Goal: Task Accomplishment & Management: Manage account settings

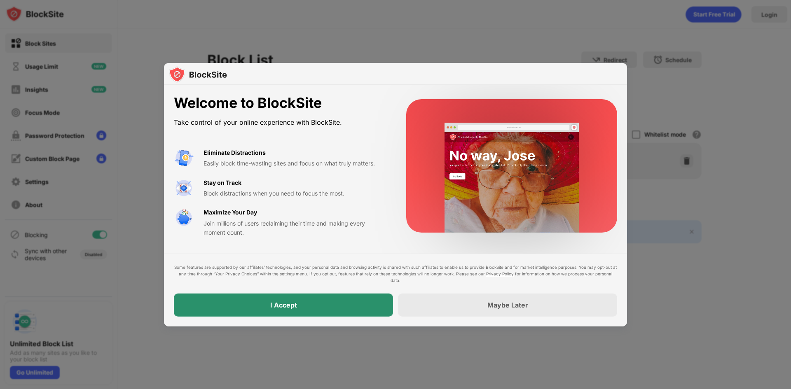
click at [339, 299] on div "I Accept" at bounding box center [283, 305] width 219 height 23
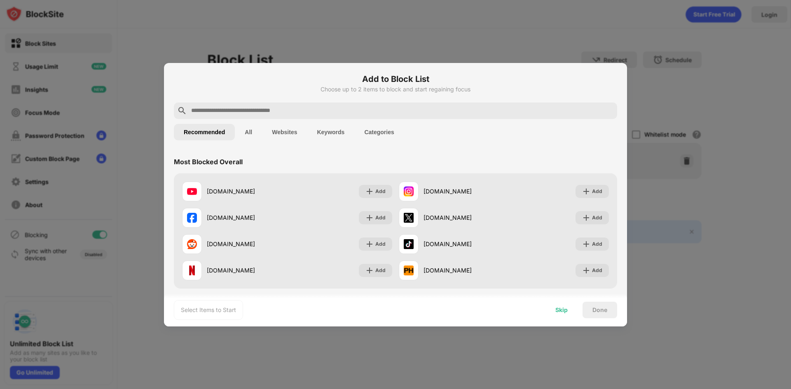
click at [567, 315] on div "Skip" at bounding box center [561, 310] width 32 height 16
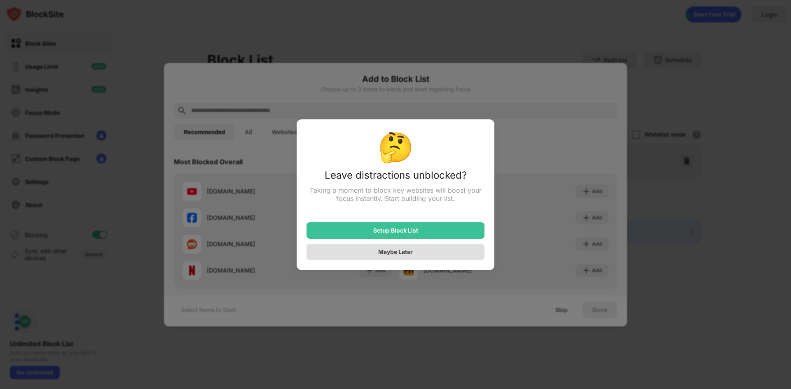
click at [416, 253] on div "Maybe Later" at bounding box center [396, 252] width 178 height 16
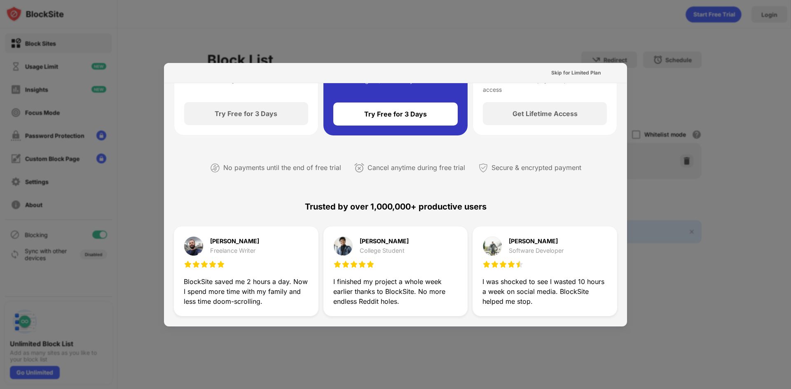
scroll to position [124, 0]
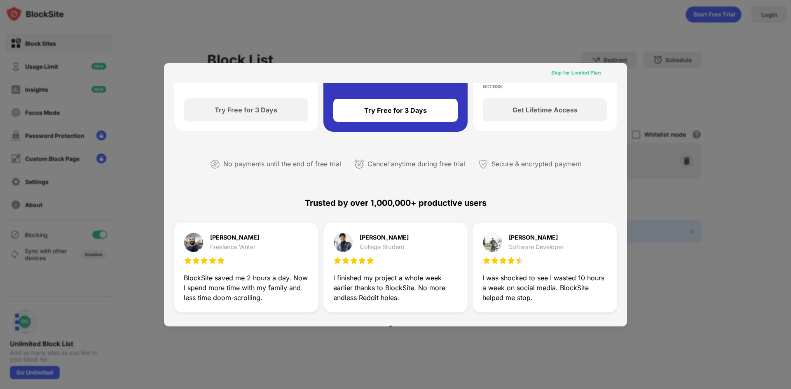
click at [564, 70] on div "Skip for Limited Plan" at bounding box center [575, 73] width 49 height 8
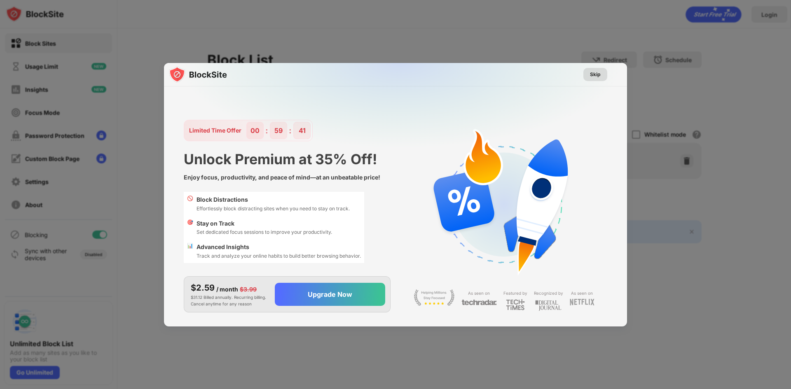
click at [590, 73] on div "Skip" at bounding box center [595, 74] width 11 height 8
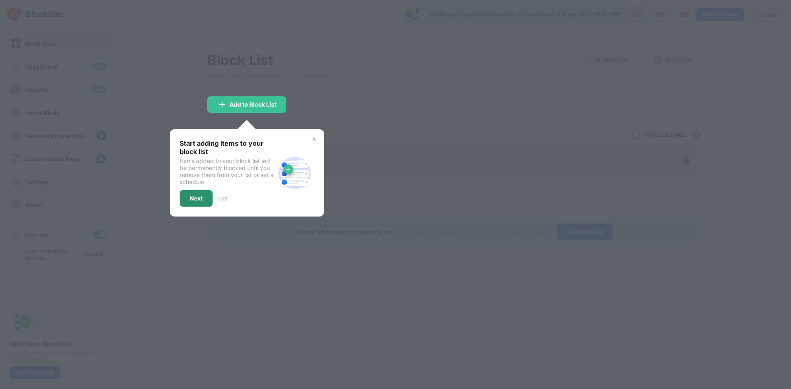
click at [195, 198] on div "Next" at bounding box center [196, 198] width 13 height 7
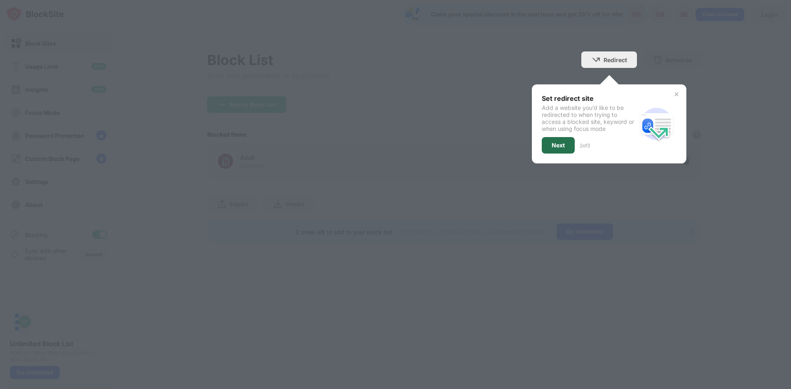
click at [553, 148] on div "Next" at bounding box center [558, 145] width 13 height 7
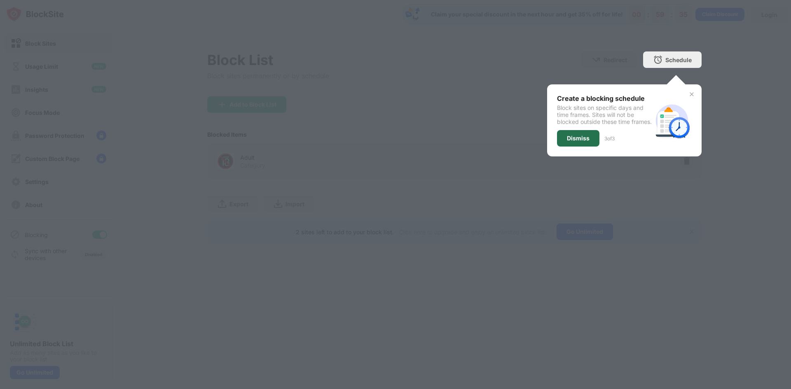
click at [584, 142] on div "Dismiss" at bounding box center [578, 138] width 23 height 7
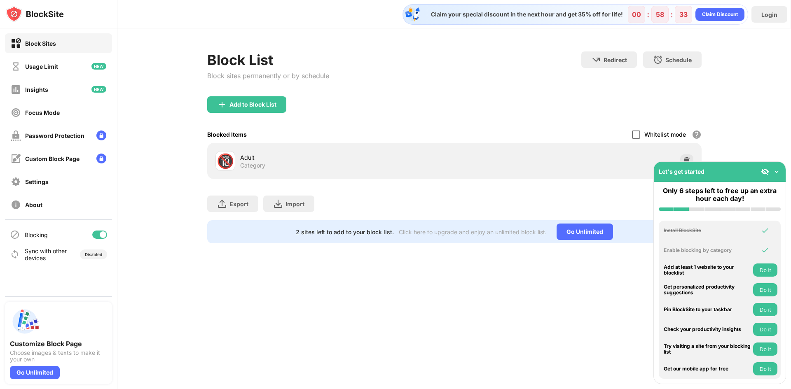
click at [638, 133] on div at bounding box center [636, 135] width 8 height 8
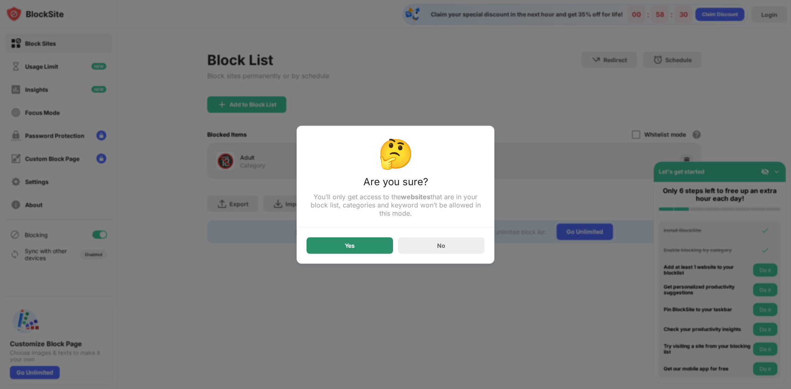
click at [361, 250] on div "Yes" at bounding box center [350, 245] width 87 height 16
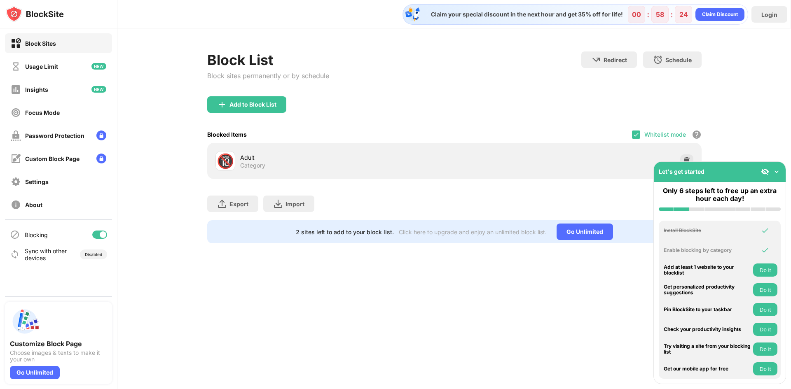
click at [777, 171] on img at bounding box center [776, 172] width 8 height 8
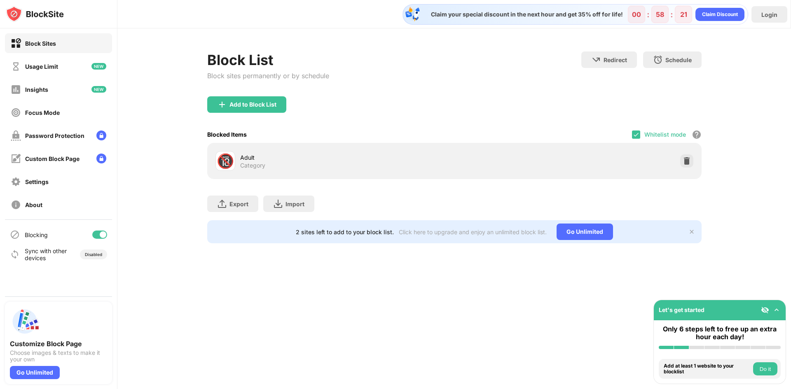
click at [650, 135] on div "Whitelist mode" at bounding box center [665, 134] width 42 height 7
click at [289, 159] on div "Adult" at bounding box center [347, 157] width 214 height 9
click at [257, 108] on div "Add to Block List" at bounding box center [246, 104] width 79 height 16
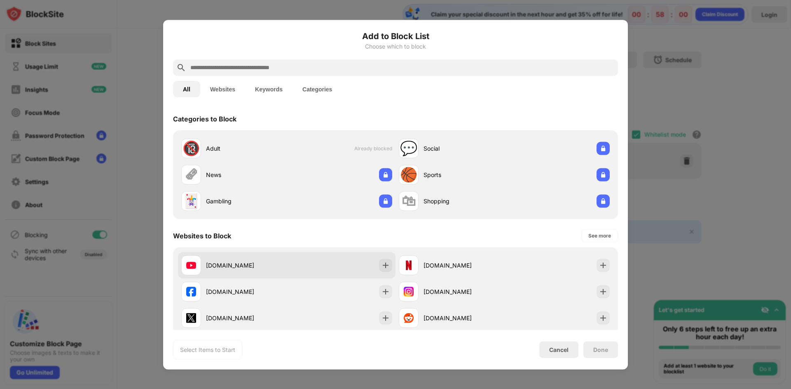
click at [241, 264] on div "youtube.com" at bounding box center [246, 265] width 81 height 9
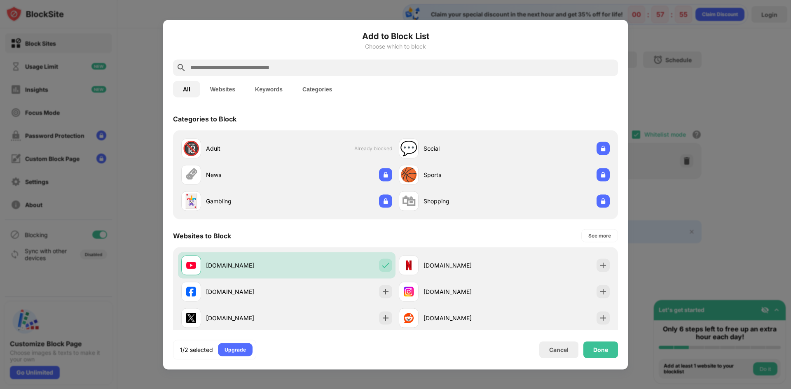
click at [293, 69] on input "text" at bounding box center [402, 68] width 425 height 10
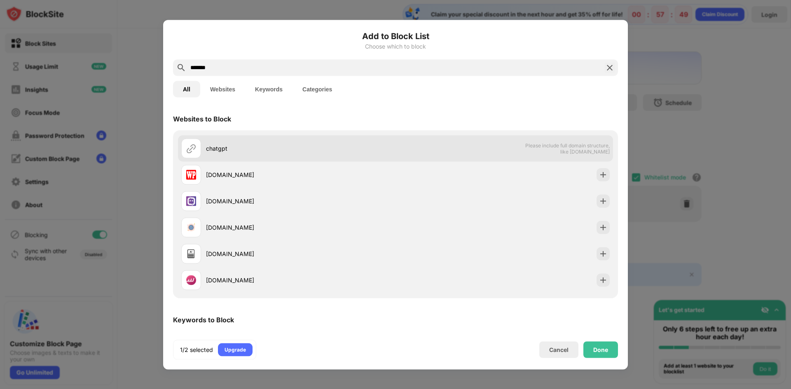
click at [441, 157] on div "chatgpt Please include full domain structure, like domain.com" at bounding box center [395, 148] width 435 height 26
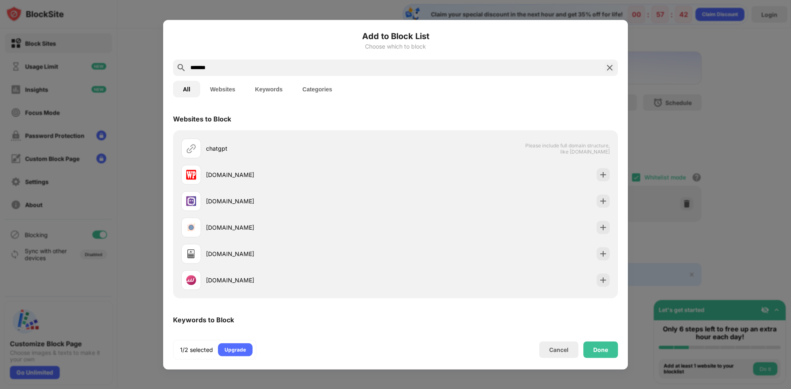
click at [221, 60] on div "*******" at bounding box center [395, 67] width 445 height 16
click at [222, 70] on input "*******" at bounding box center [396, 68] width 412 height 10
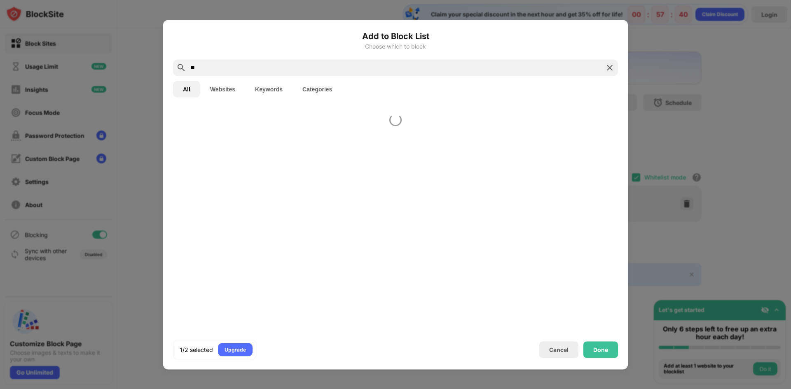
type input "*"
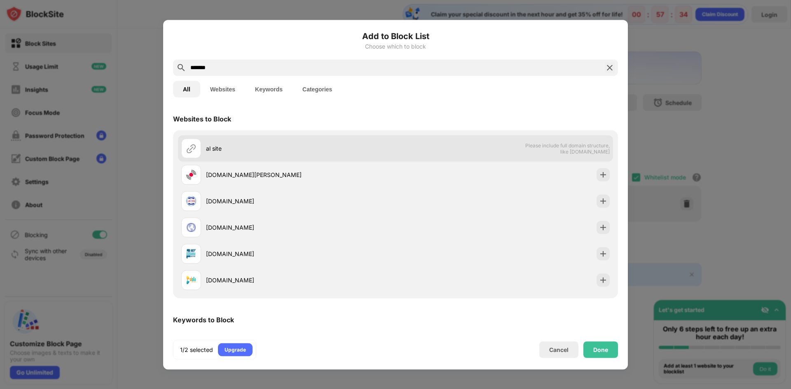
type input "*******"
click at [222, 146] on div "al site" at bounding box center [301, 148] width 190 height 9
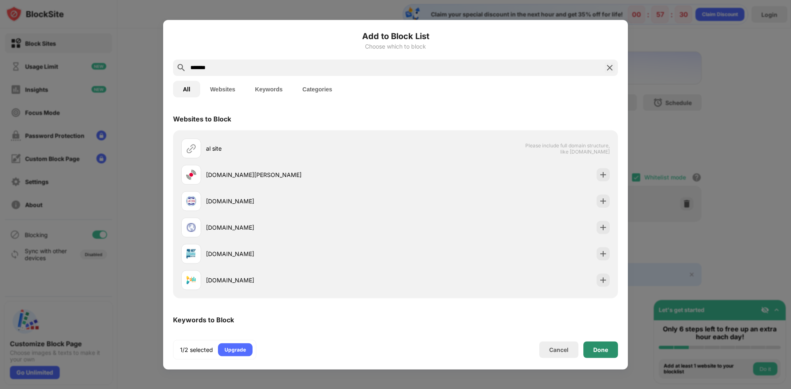
click at [604, 357] on div "Done" at bounding box center [600, 350] width 35 height 16
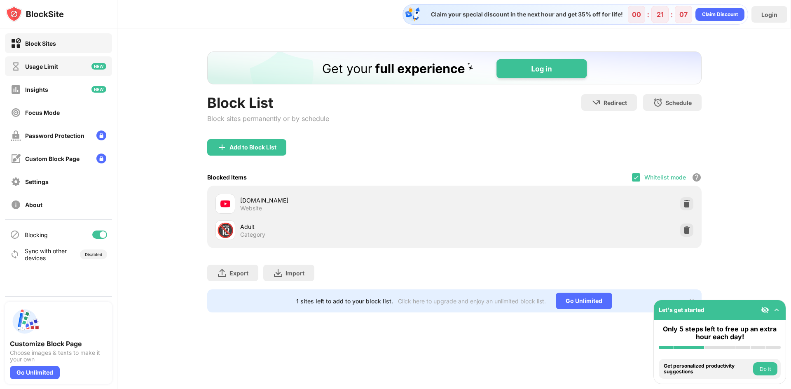
click at [75, 66] on div "Usage Limit" at bounding box center [58, 66] width 107 height 20
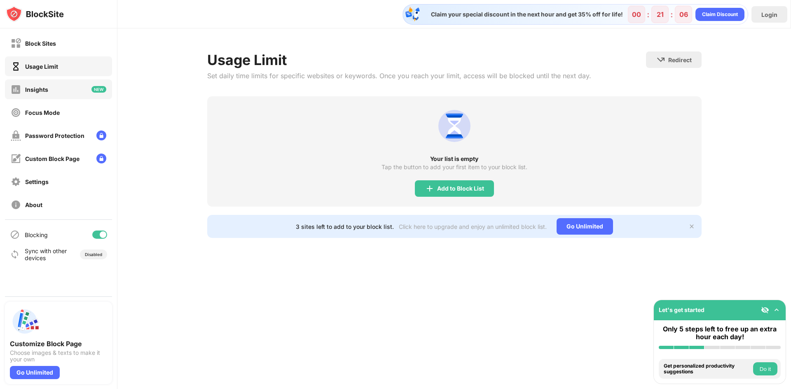
click at [77, 83] on div "Insights" at bounding box center [58, 90] width 107 height 20
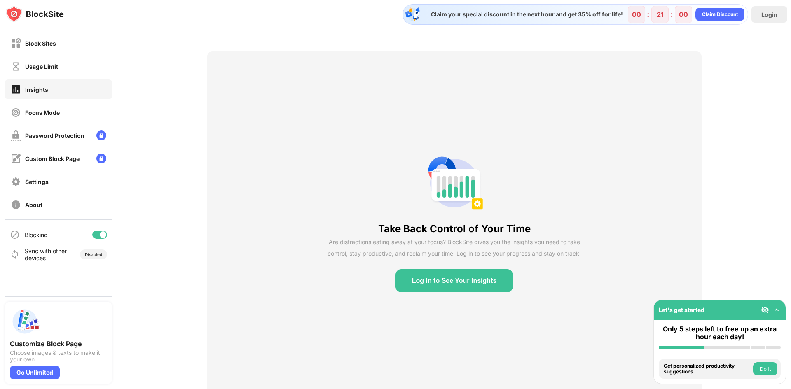
click at [777, 308] on img at bounding box center [776, 310] width 8 height 8
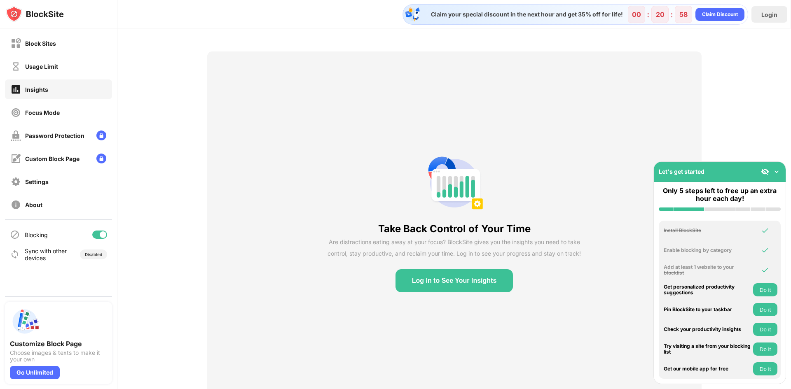
click at [772, 169] on img at bounding box center [776, 172] width 8 height 8
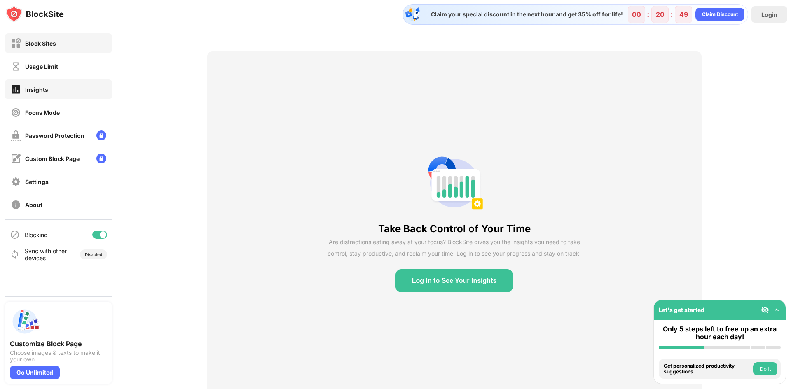
click at [49, 40] on div "Block Sites" at bounding box center [40, 43] width 31 height 7
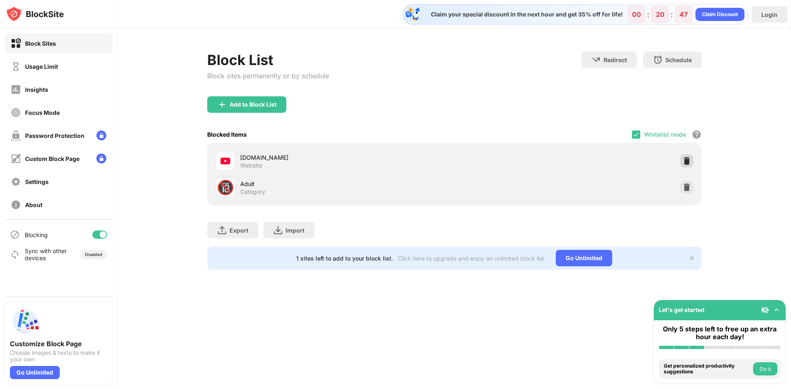
click at [689, 161] on img at bounding box center [687, 161] width 8 height 8
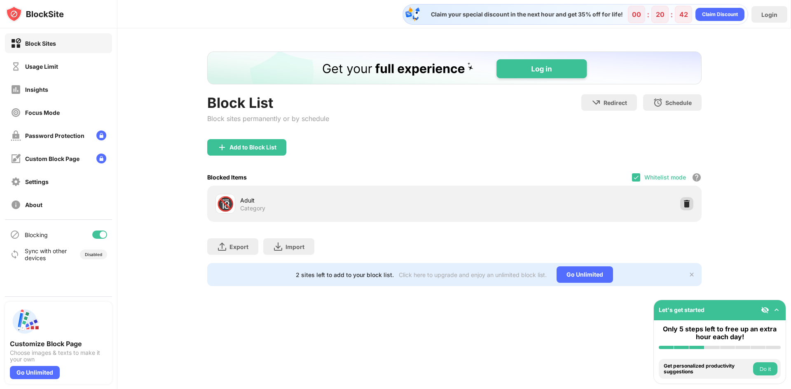
click at [687, 200] on img at bounding box center [687, 204] width 8 height 8
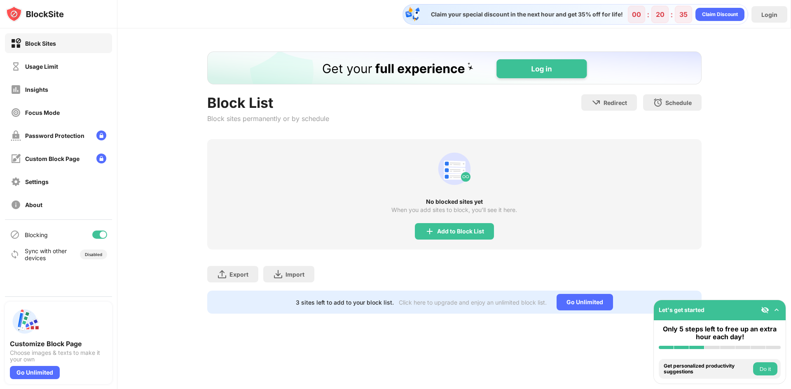
click at [773, 307] on img at bounding box center [776, 310] width 8 height 8
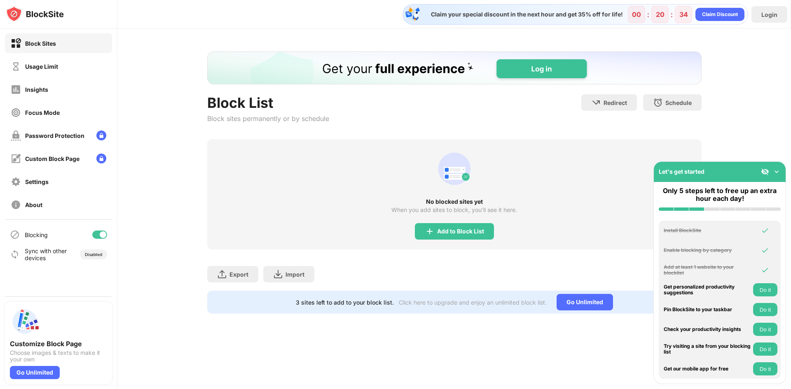
click at [779, 169] on img at bounding box center [776, 172] width 8 height 8
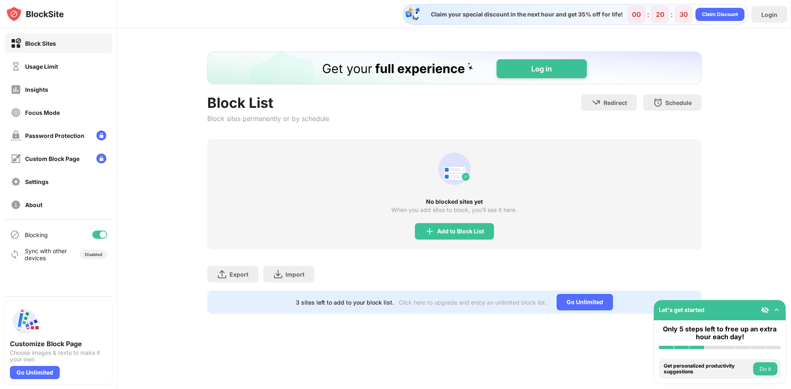
click at [768, 370] on button "Do it" at bounding box center [765, 369] width 24 height 13
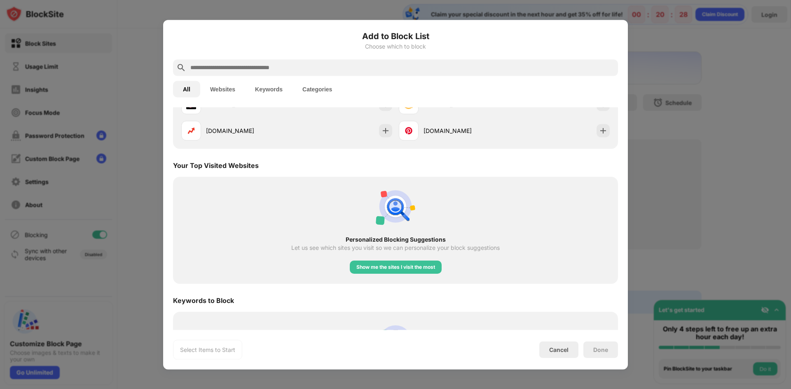
scroll to position [287, 0]
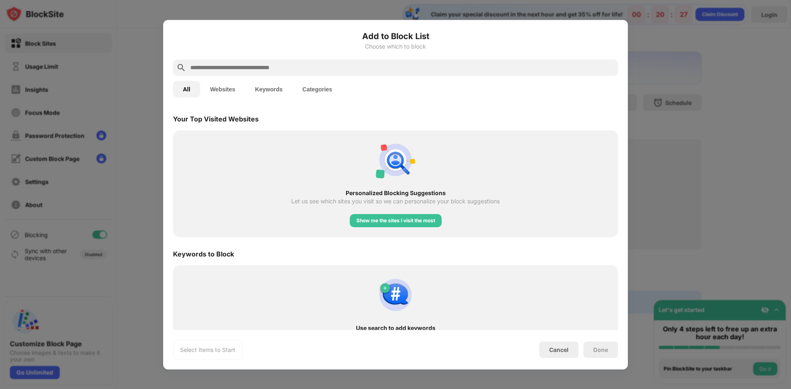
click at [602, 354] on div "Done" at bounding box center [600, 350] width 35 height 16
click at [235, 96] on button "Websites" at bounding box center [222, 89] width 45 height 16
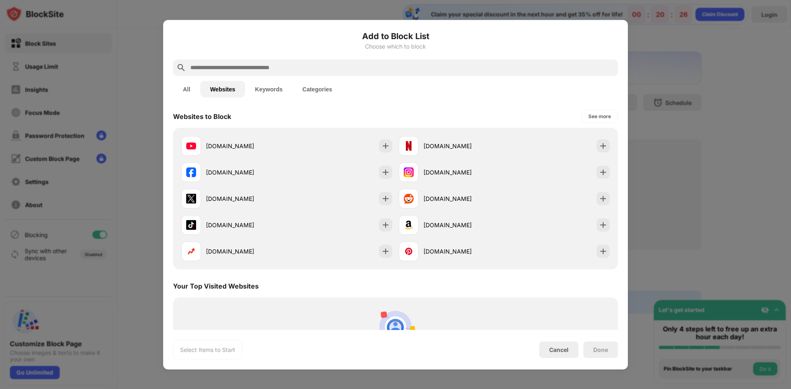
scroll to position [0, 0]
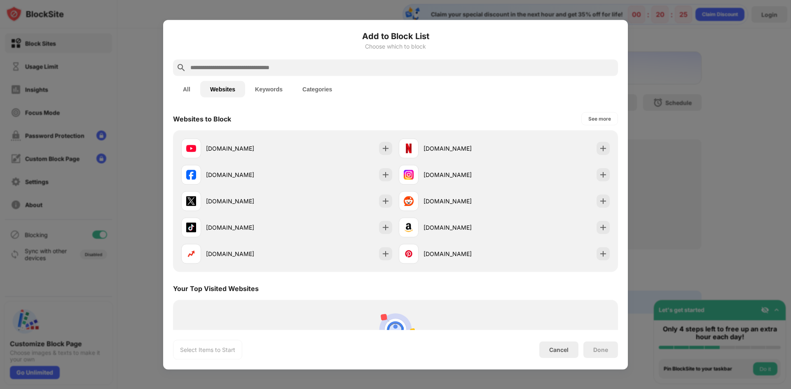
click at [268, 92] on button "Keywords" at bounding box center [268, 89] width 47 height 16
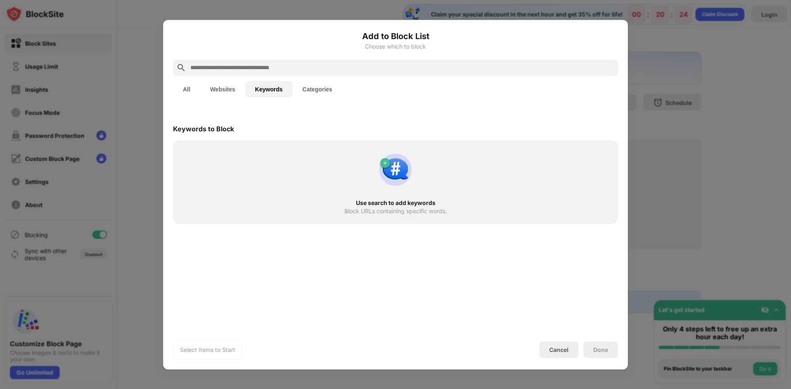
click at [311, 91] on button "Categories" at bounding box center [316, 89] width 49 height 16
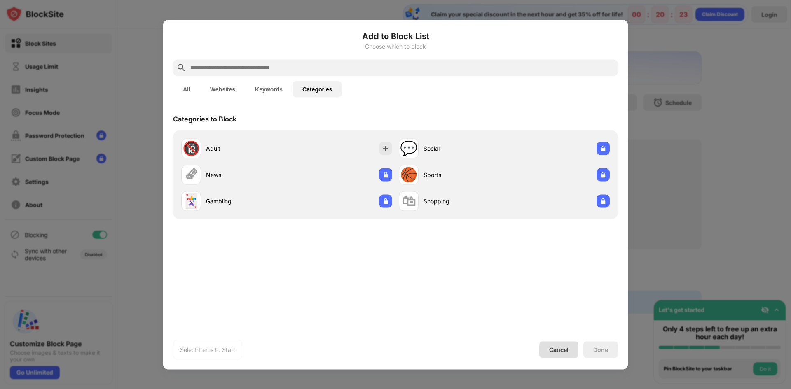
click at [556, 349] on div "Cancel" at bounding box center [558, 349] width 19 height 7
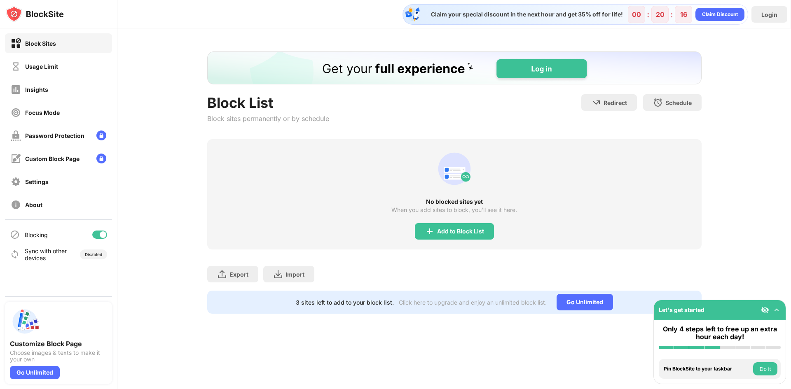
click at [50, 42] on div "Block Sites" at bounding box center [40, 43] width 31 height 7
click at [42, 44] on div "Block Sites" at bounding box center [40, 43] width 31 height 7
click at [30, 42] on div "Block Sites" at bounding box center [40, 43] width 31 height 7
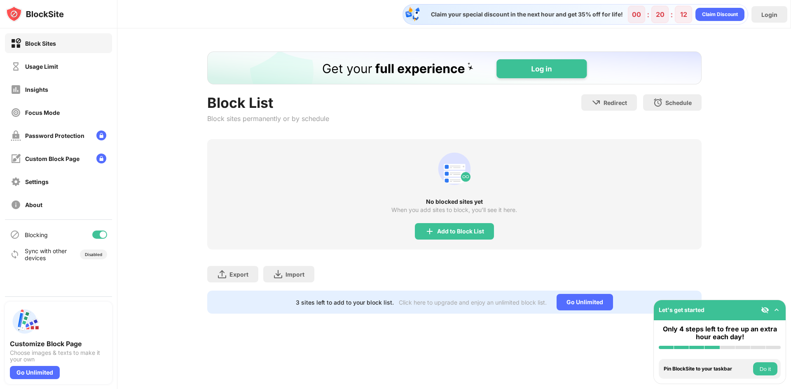
click at [30, 42] on div "Block Sites" at bounding box center [40, 43] width 31 height 7
click at [768, 17] on div "Login" at bounding box center [769, 14] width 16 height 7
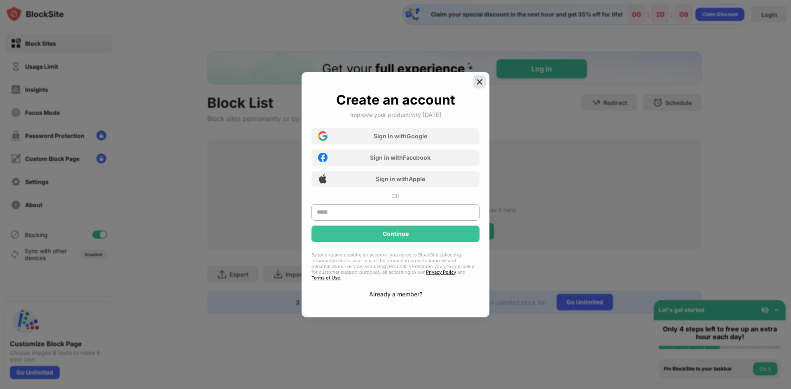
click at [481, 82] on img at bounding box center [479, 82] width 8 height 8
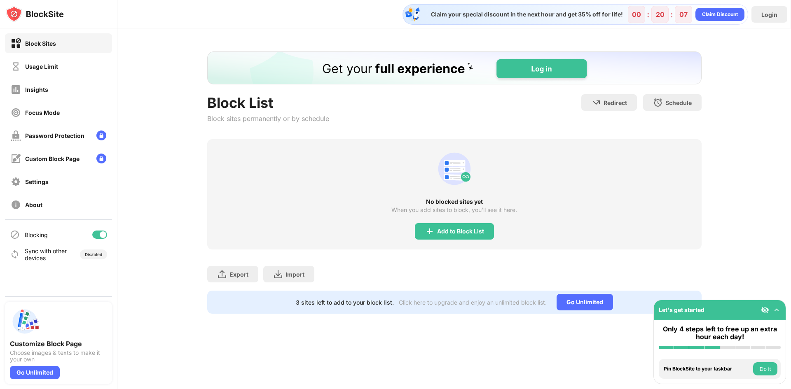
click at [26, 44] on div "Block Sites" at bounding box center [40, 43] width 31 height 7
click at [24, 376] on div "Go Unlimited" at bounding box center [35, 372] width 50 height 13
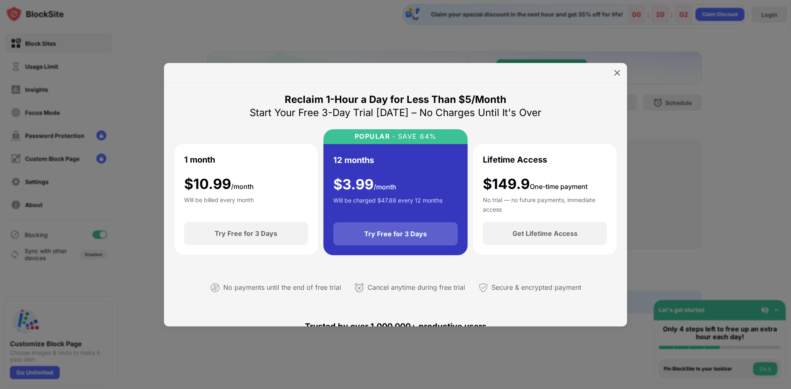
click at [417, 234] on div "Try Free for 3 Days" at bounding box center [395, 234] width 63 height 8
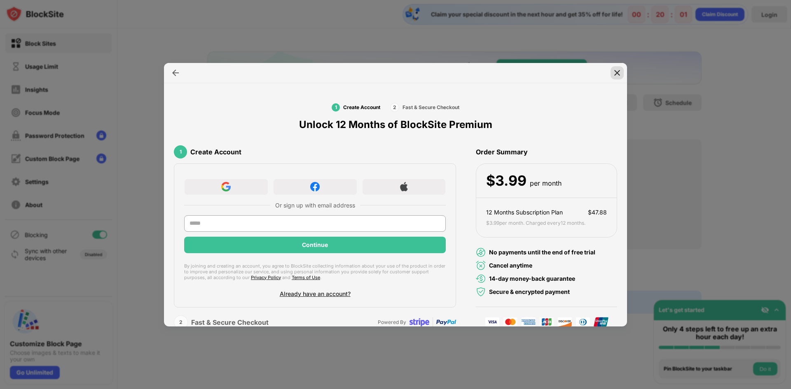
click at [615, 73] on img at bounding box center [617, 73] width 8 height 8
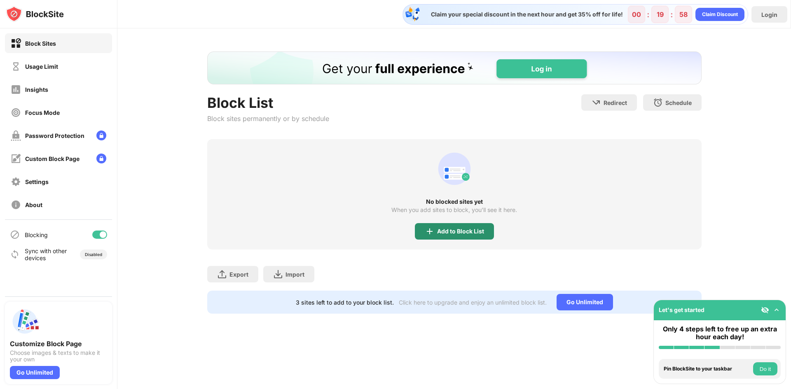
click at [469, 234] on div "Add to Block List" at bounding box center [460, 231] width 47 height 7
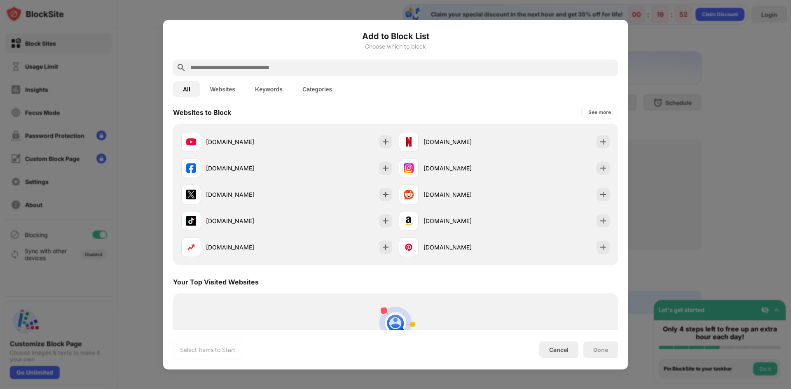
click at [702, 205] on div at bounding box center [395, 194] width 791 height 389
